Goal: Transaction & Acquisition: Purchase product/service

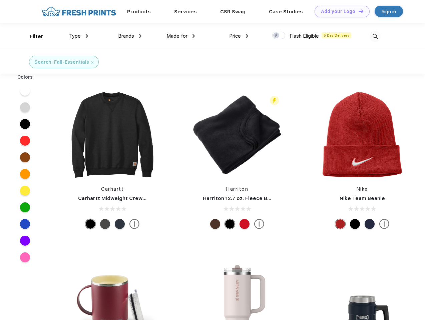
click at [340, 11] on link "Add your Logo Design Tool" at bounding box center [342, 12] width 55 height 12
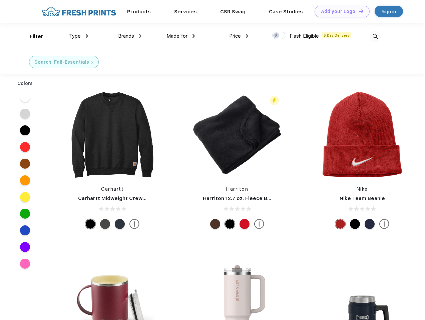
click at [0, 0] on div "Design Tool" at bounding box center [0, 0] width 0 height 0
click at [358, 11] on link "Add your Logo Design Tool" at bounding box center [342, 12] width 55 height 12
click at [32, 36] on div "Filter" at bounding box center [37, 37] width 14 height 8
click at [79, 36] on span "Type" at bounding box center [75, 36] width 12 height 6
click at [130, 36] on span "Brands" at bounding box center [126, 36] width 16 height 6
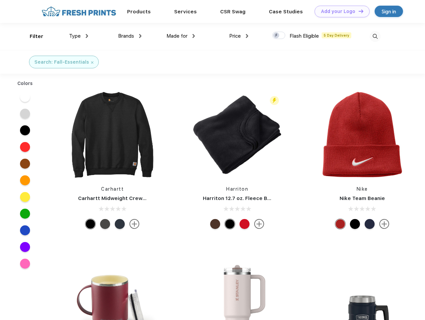
click at [181, 36] on span "Made for" at bounding box center [177, 36] width 21 height 6
click at [239, 36] on span "Price" at bounding box center [235, 36] width 12 height 6
click at [279, 36] on div at bounding box center [278, 35] width 13 height 7
click at [277, 36] on input "checkbox" at bounding box center [274, 33] width 4 height 4
click at [375, 36] on img at bounding box center [375, 36] width 11 height 11
